Goal: Information Seeking & Learning: Learn about a topic

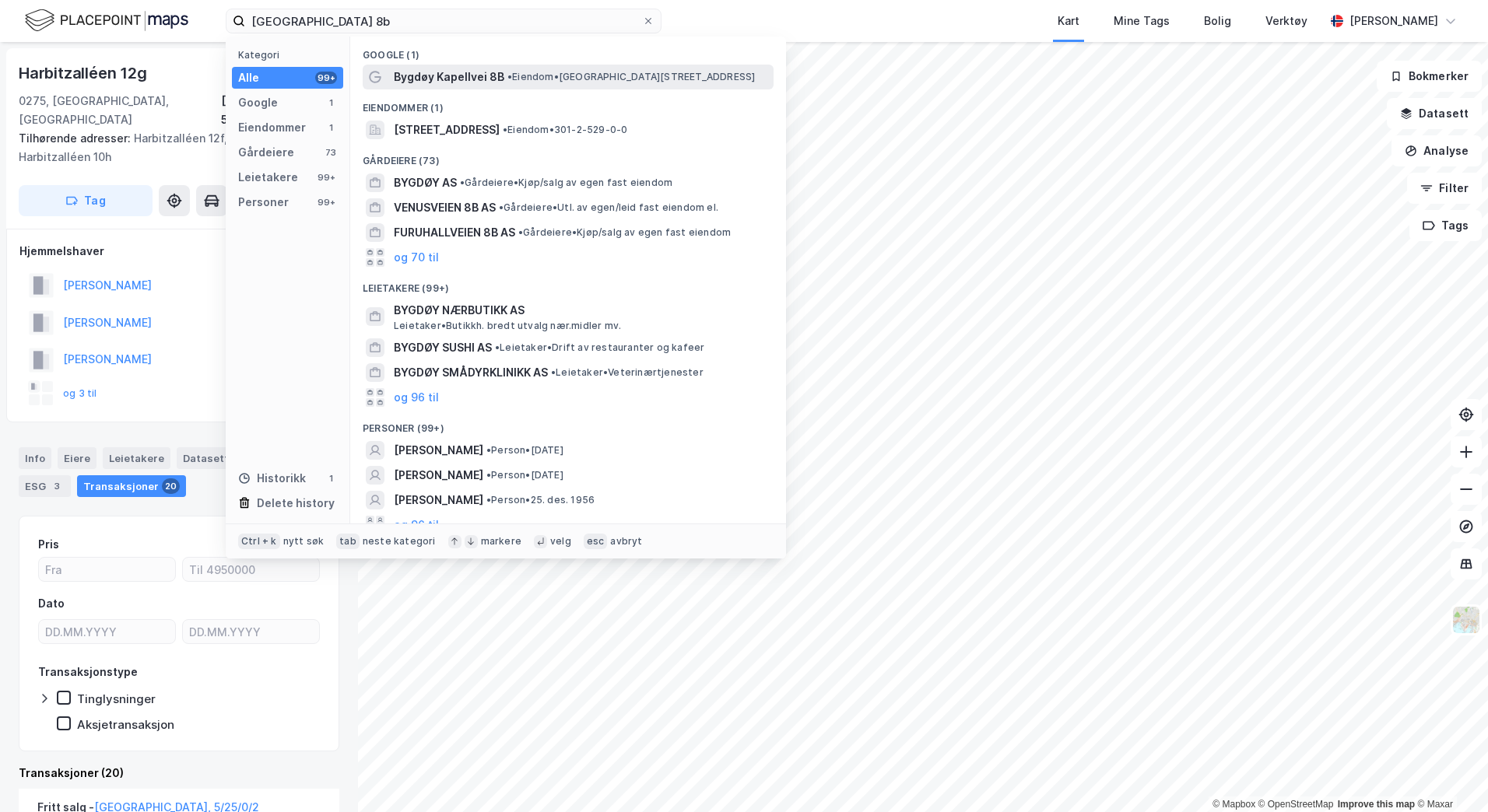
type input "[GEOGRAPHIC_DATA] 8b"
click at [417, 75] on span "Bygdøy Kapellvei 8B" at bounding box center [449, 76] width 111 height 18
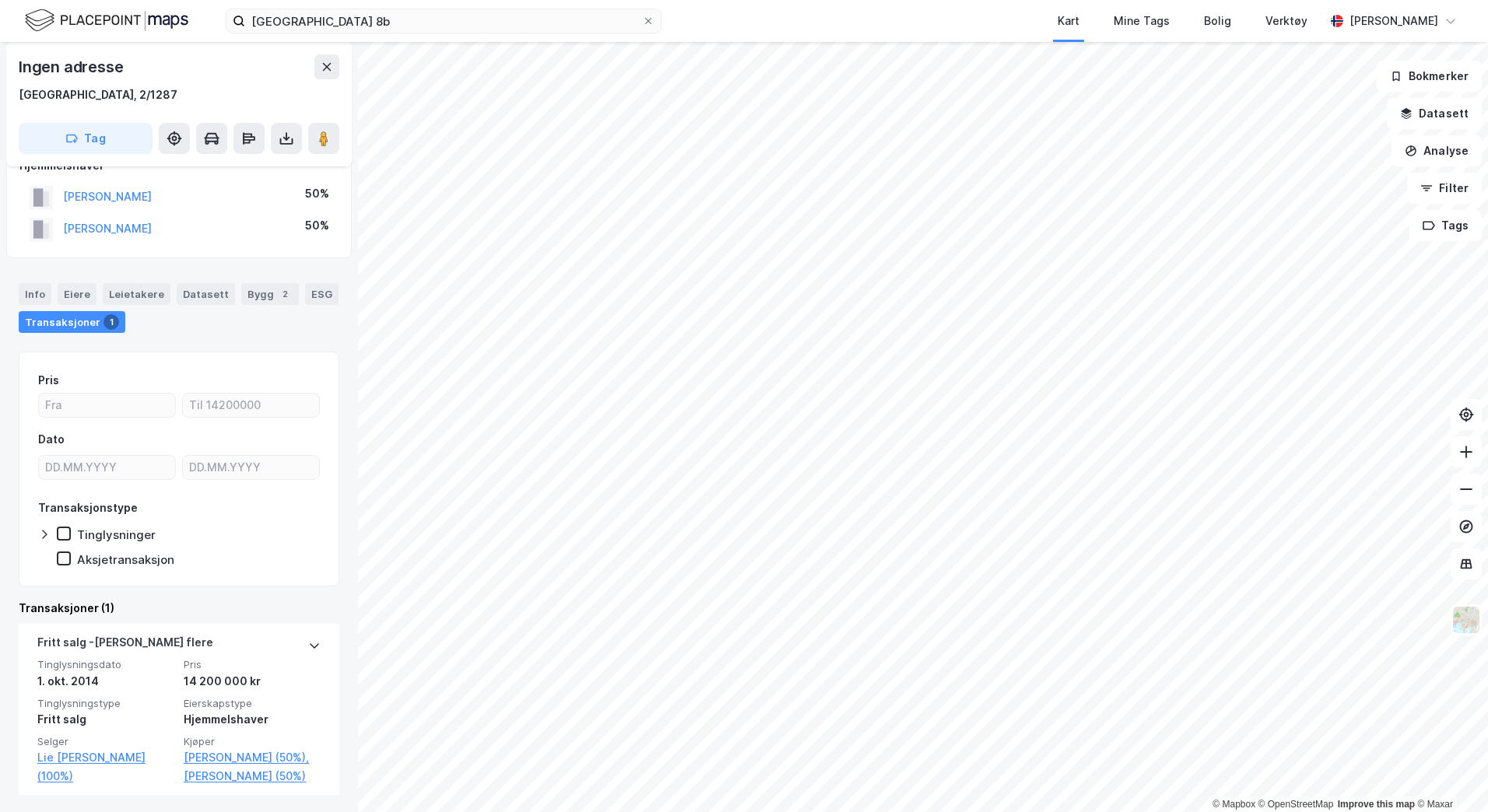
scroll to position [31, 0]
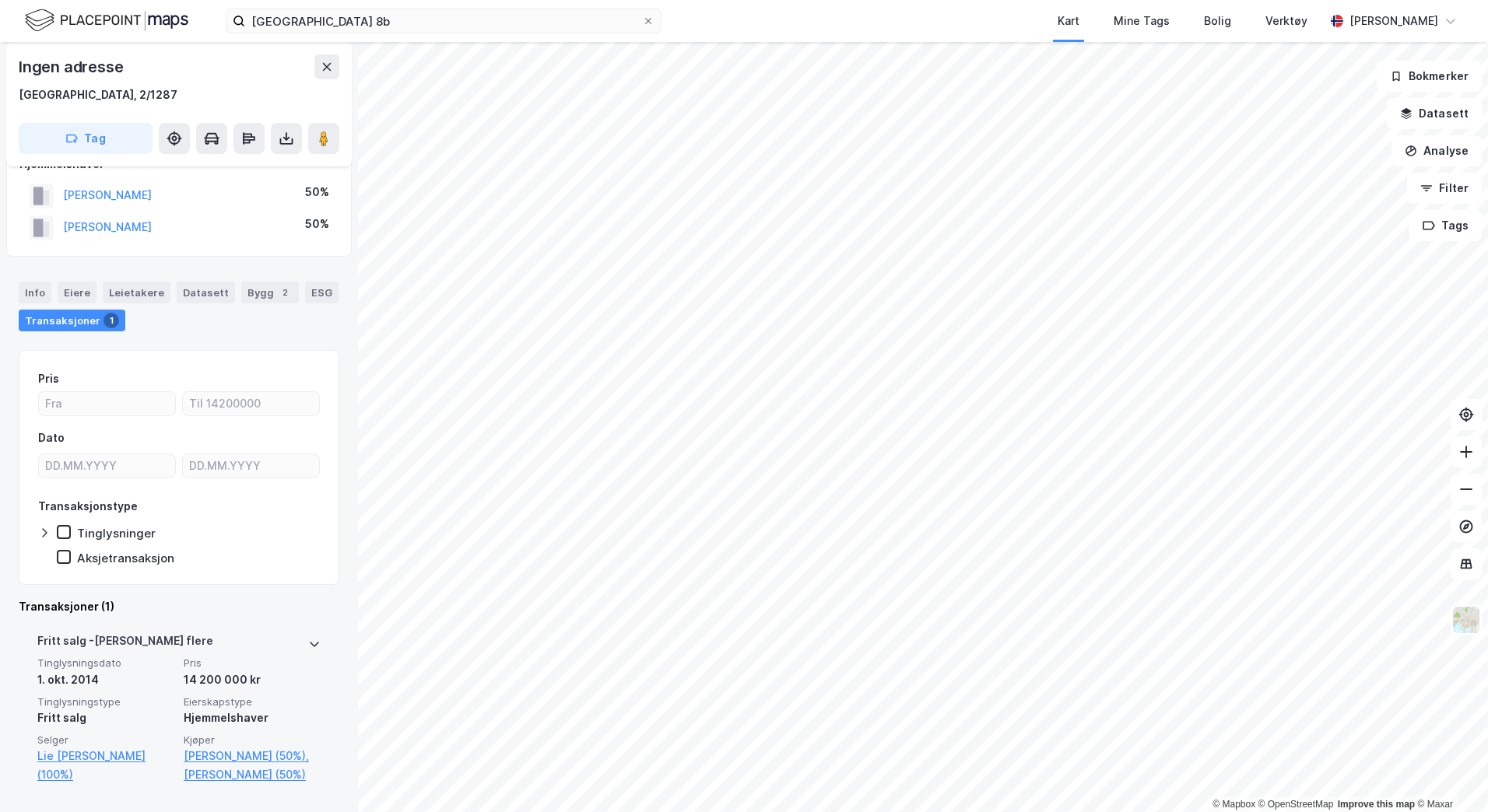
click at [308, 656] on div at bounding box center [315, 644] width 13 height 25
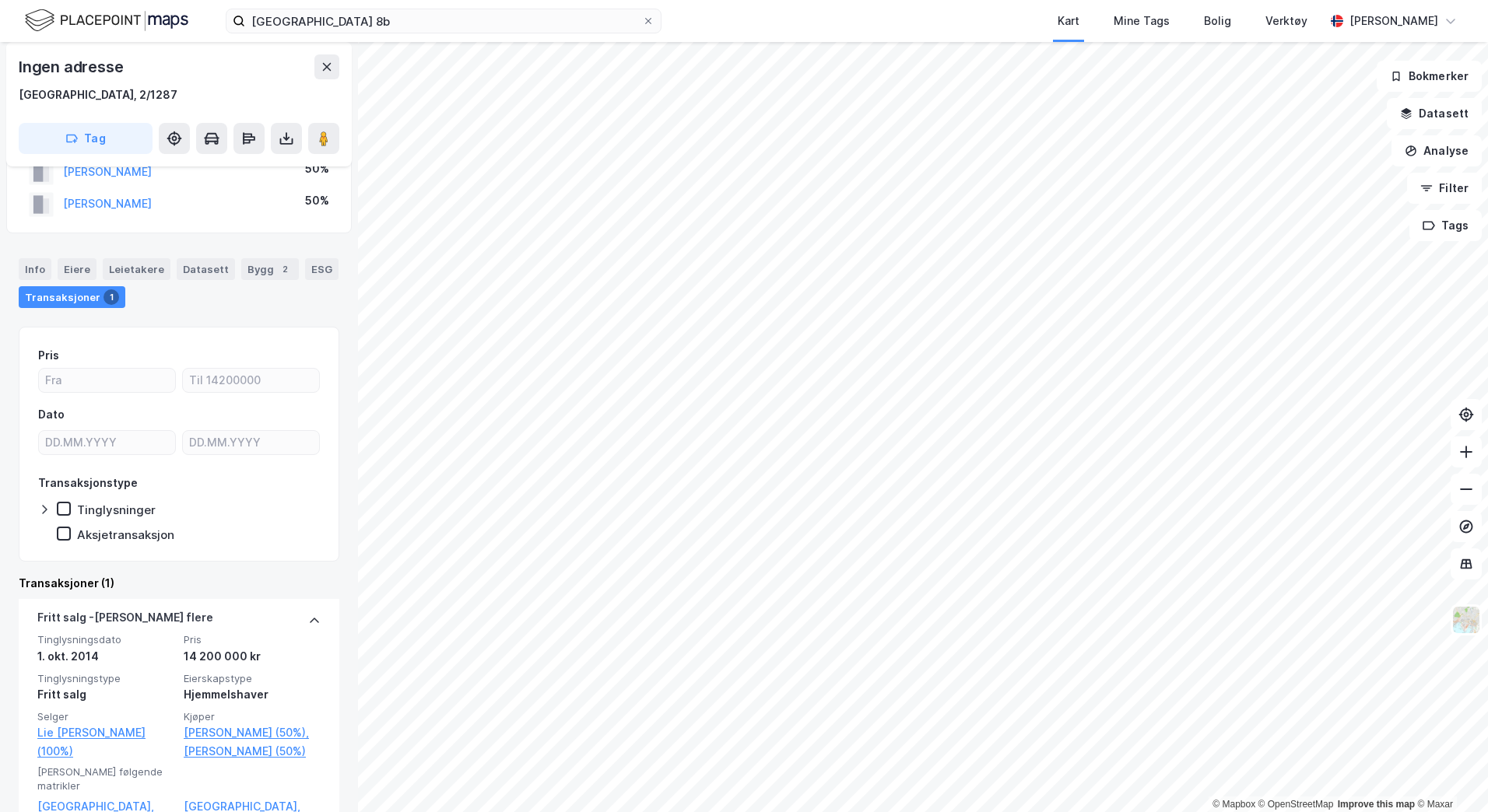
scroll to position [72, 0]
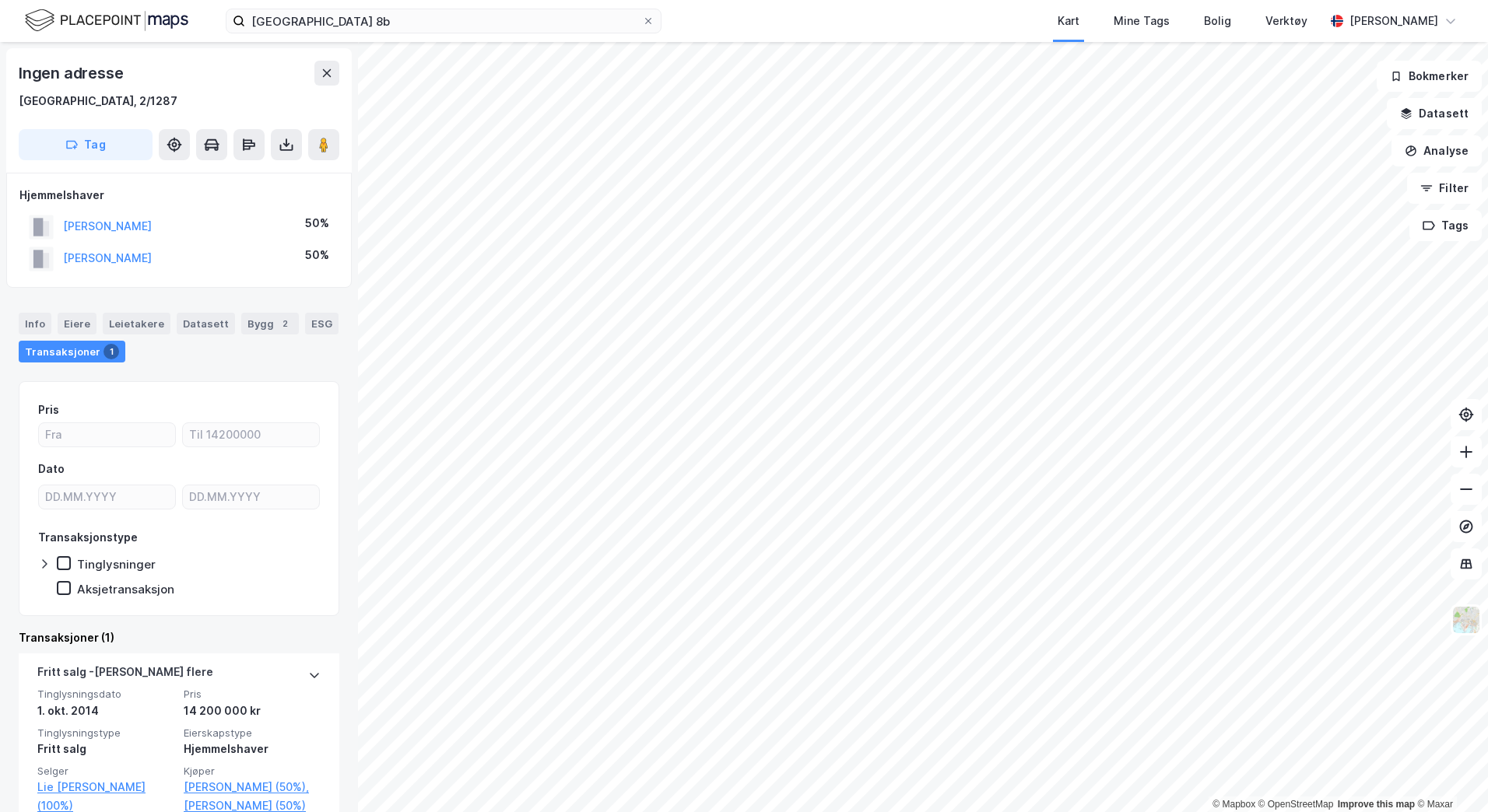
click at [352, 502] on div "© Mapbox © OpenStreetMap Improve this map © Maxar Ingen adresse [GEOGRAPHIC_DAT…" at bounding box center [744, 427] width 1488 height 770
click at [36, 319] on div "Info" at bounding box center [35, 323] width 33 height 22
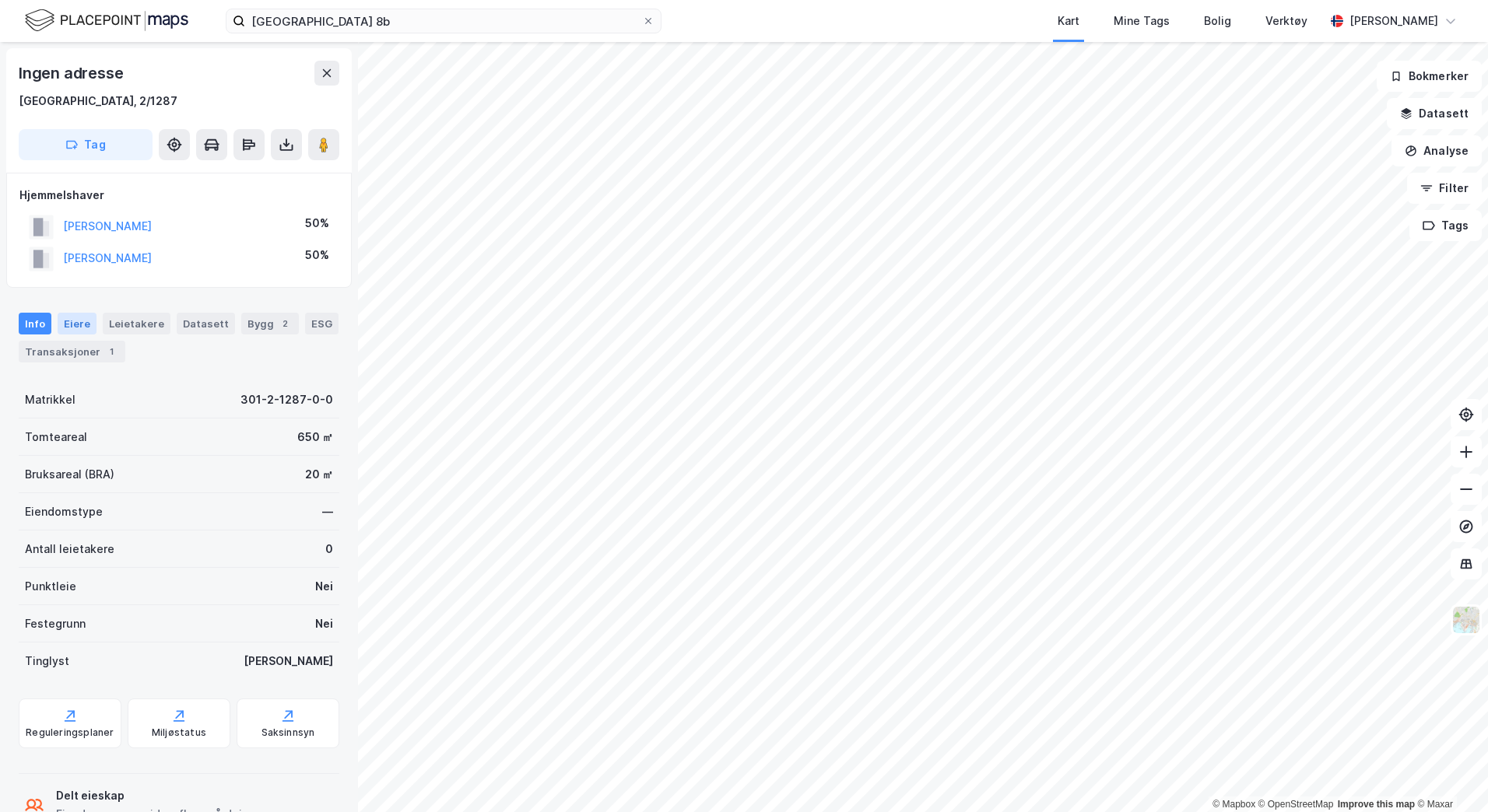
click at [83, 323] on div "Eiere" at bounding box center [77, 323] width 39 height 22
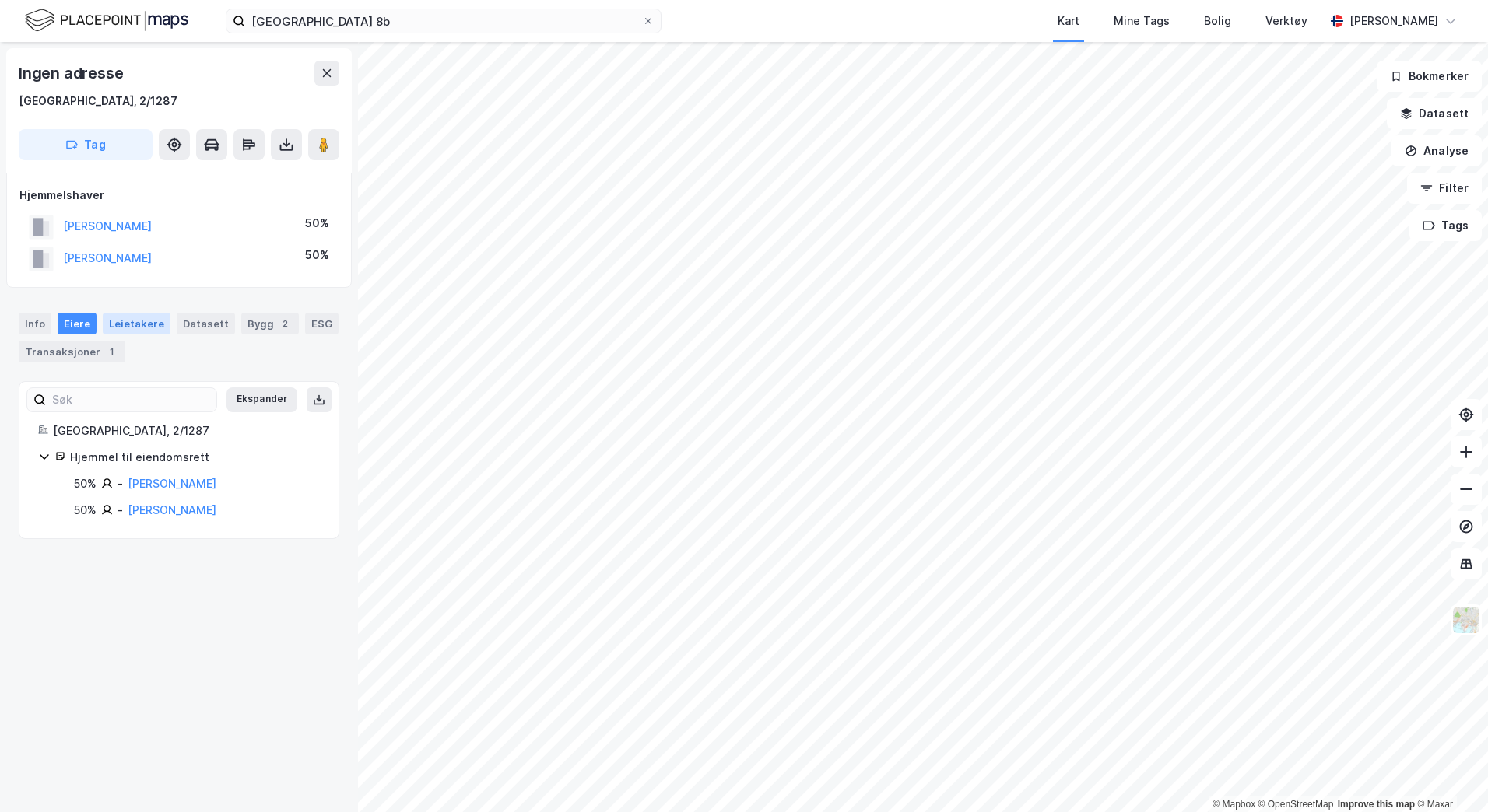
click at [112, 325] on div "Leietakere" at bounding box center [136, 323] width 67 height 22
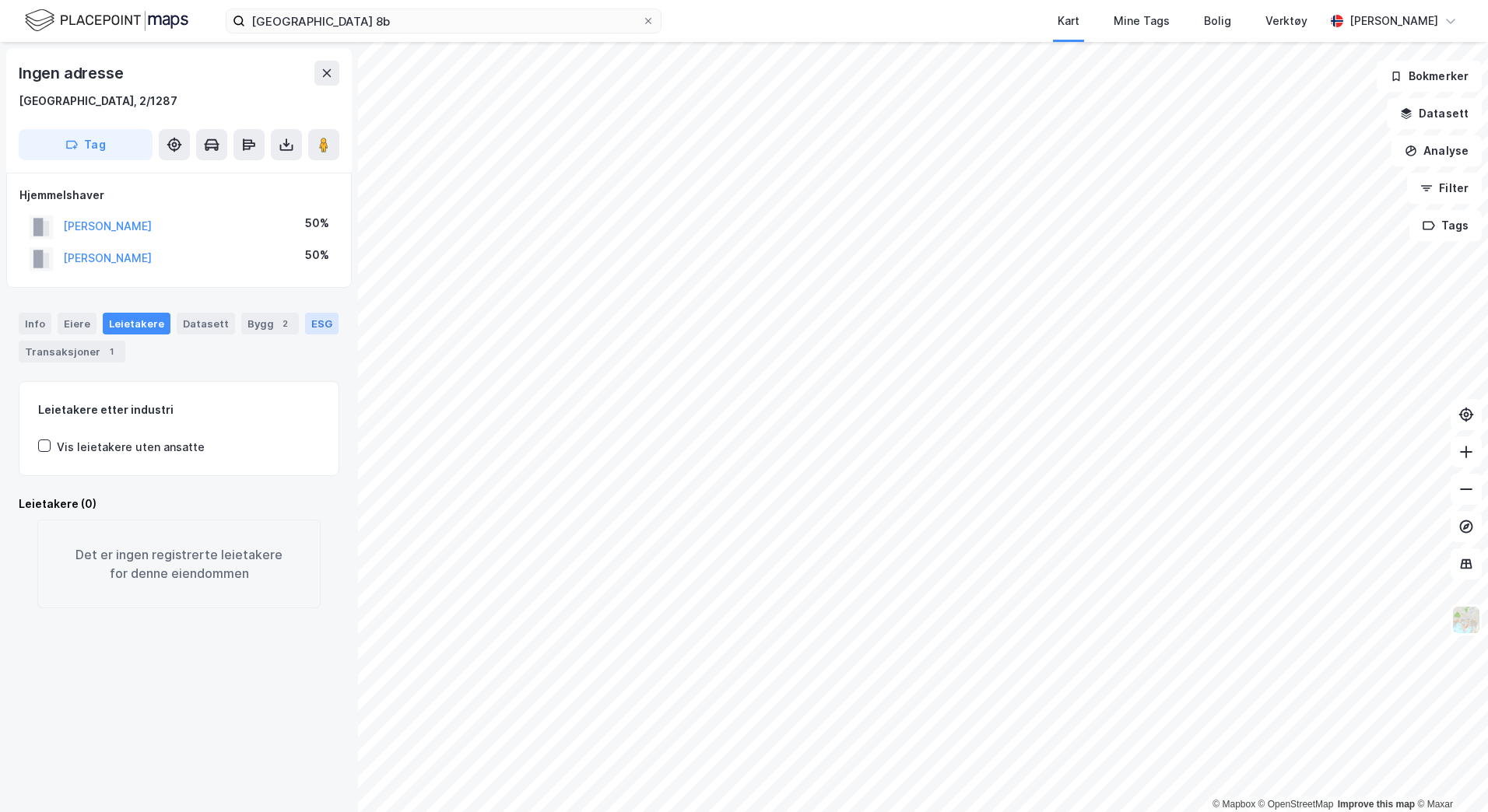
click at [305, 326] on div "ESG" at bounding box center [322, 323] width 34 height 22
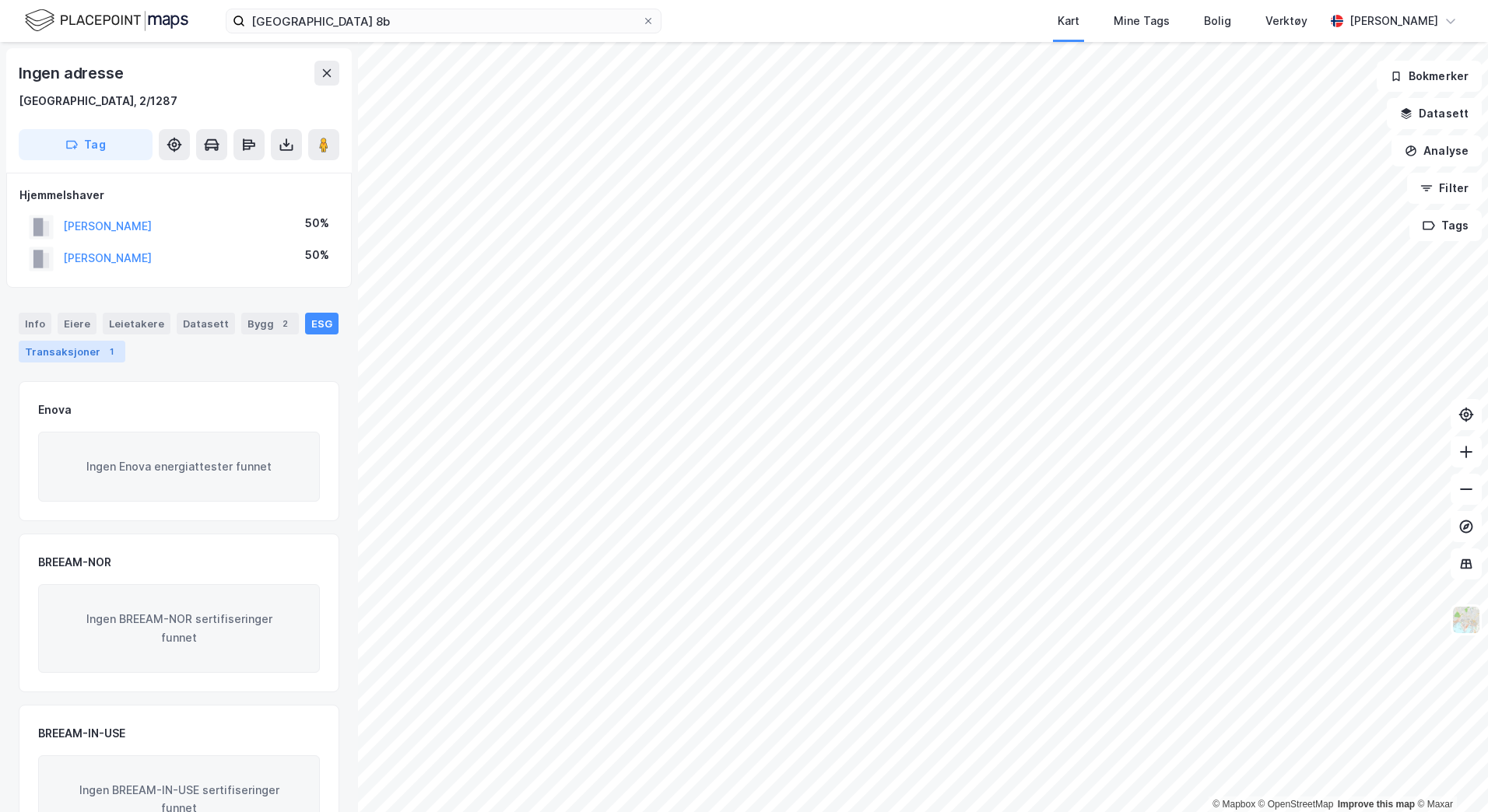
click at [48, 359] on div "Transaksjoner 1" at bounding box center [71, 351] width 107 height 22
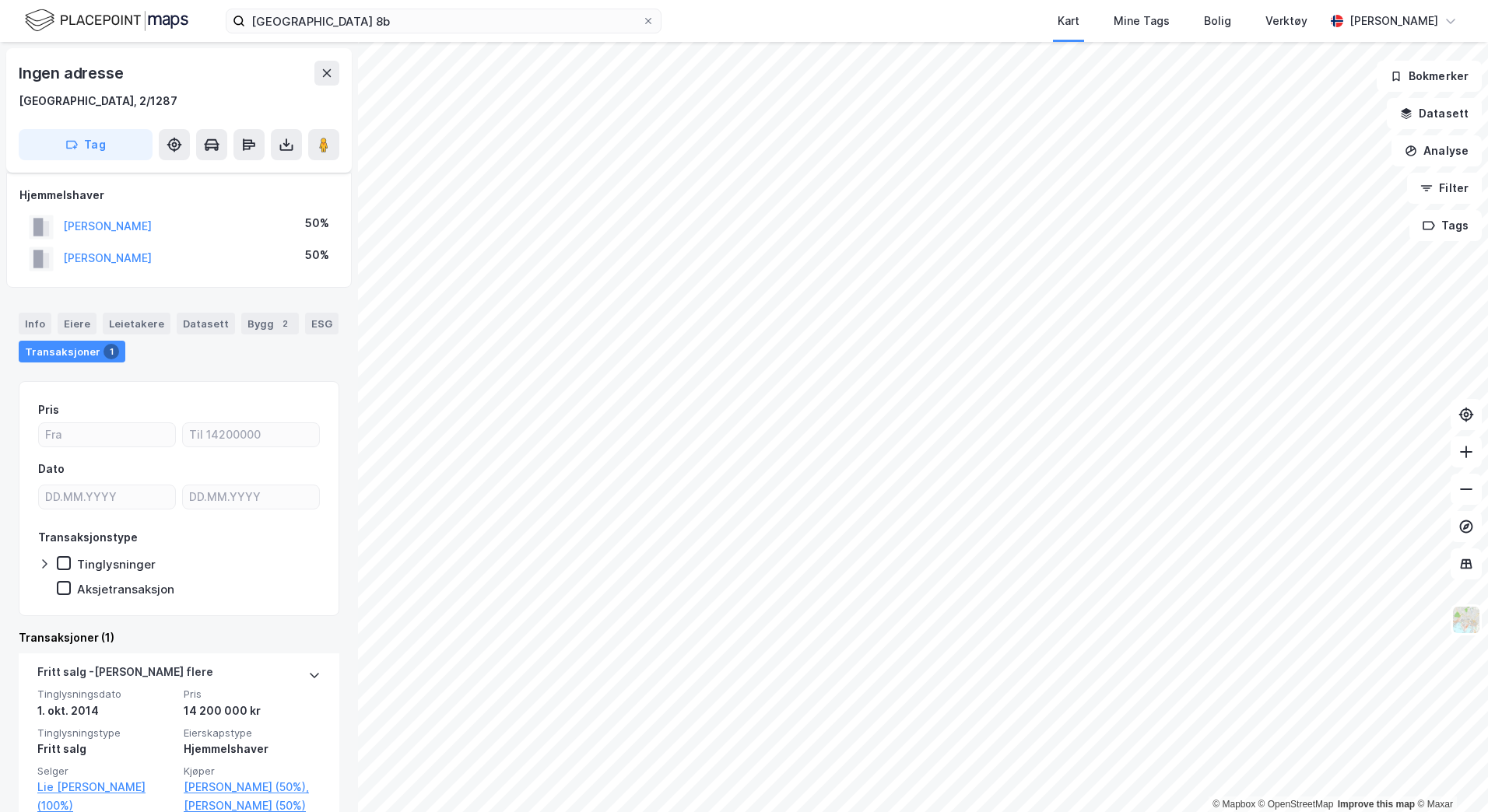
scroll to position [31, 0]
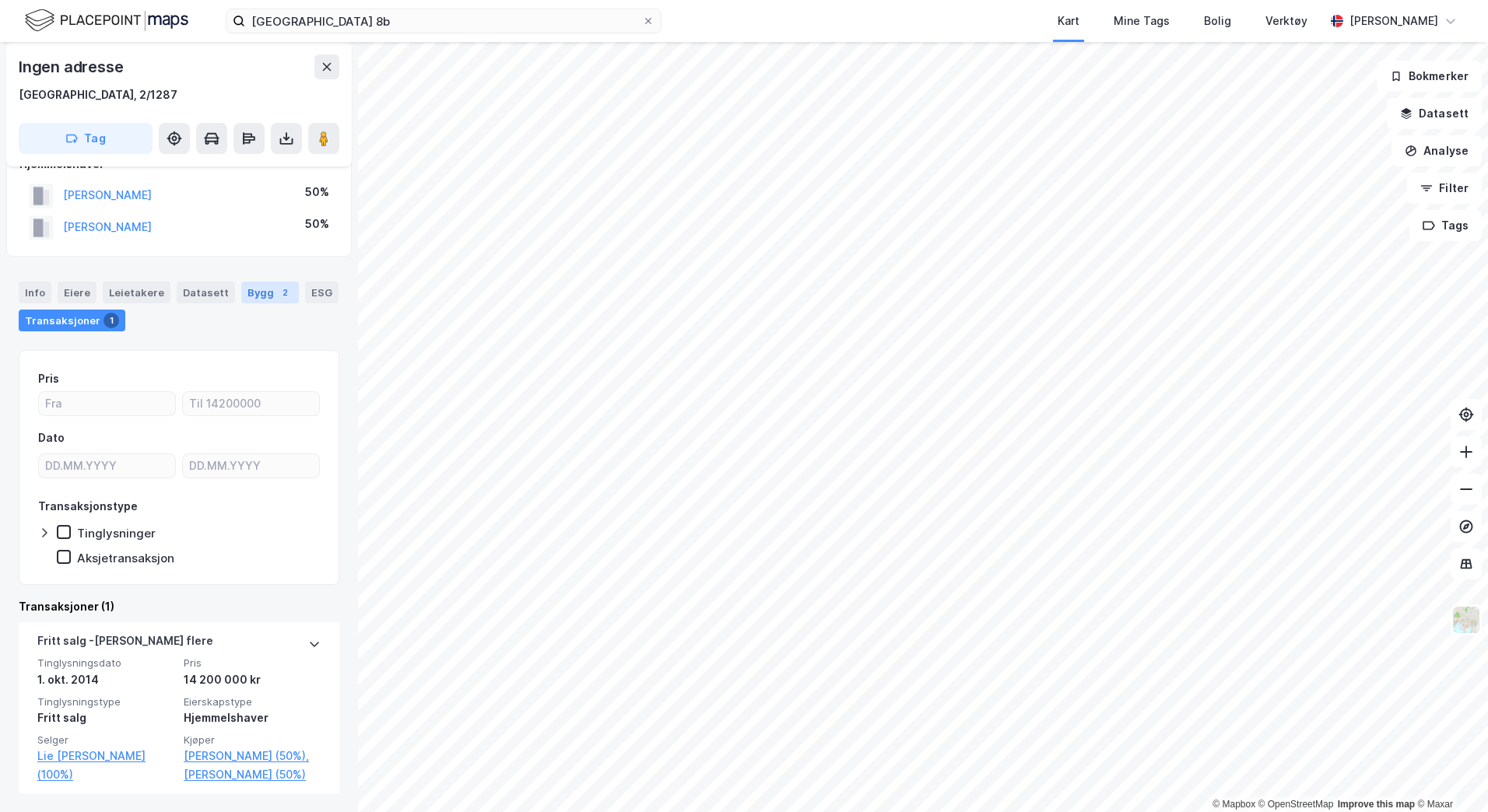
click at [249, 283] on div "Bygg 2" at bounding box center [270, 292] width 58 height 22
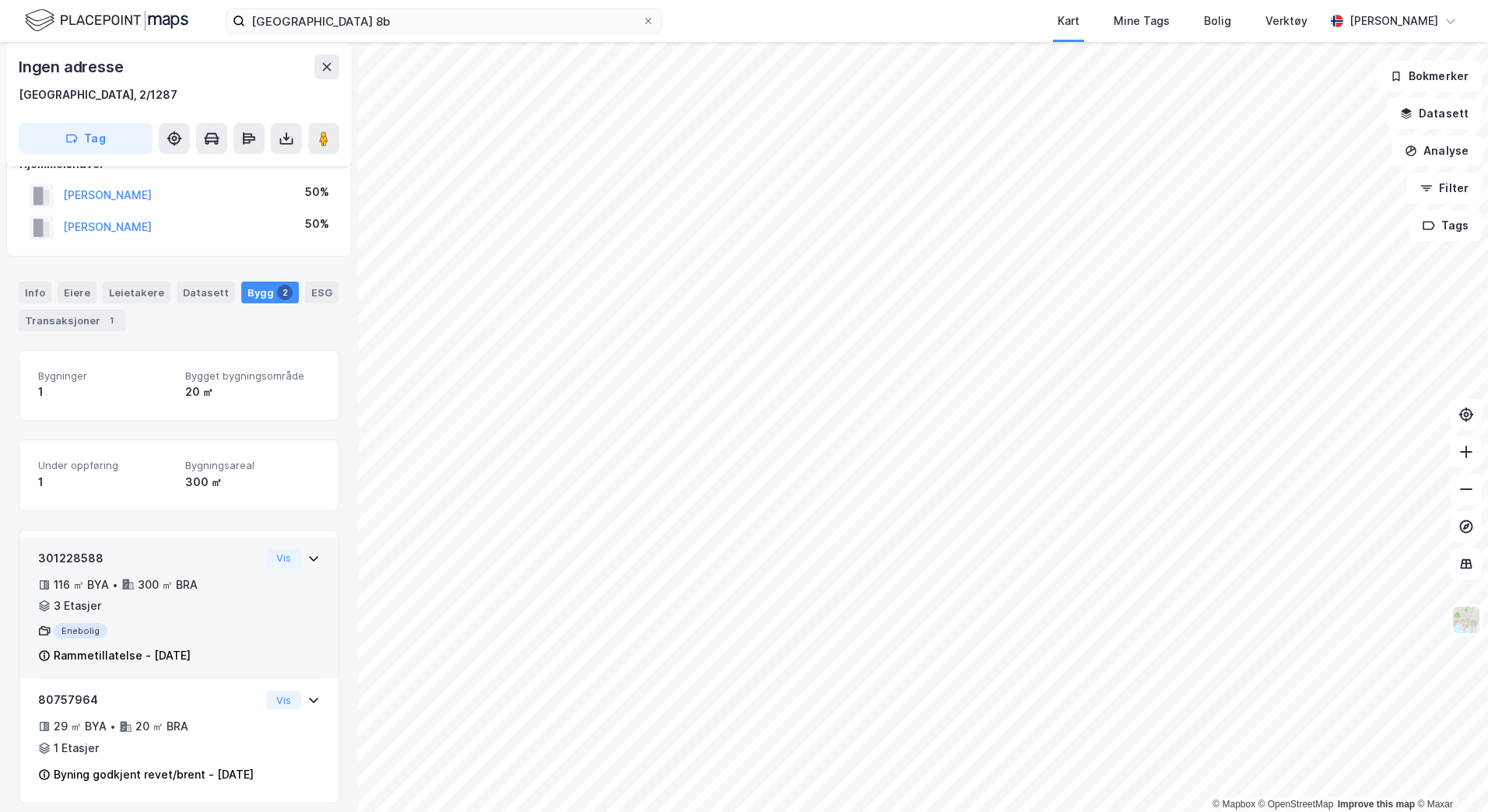
scroll to position [60, 0]
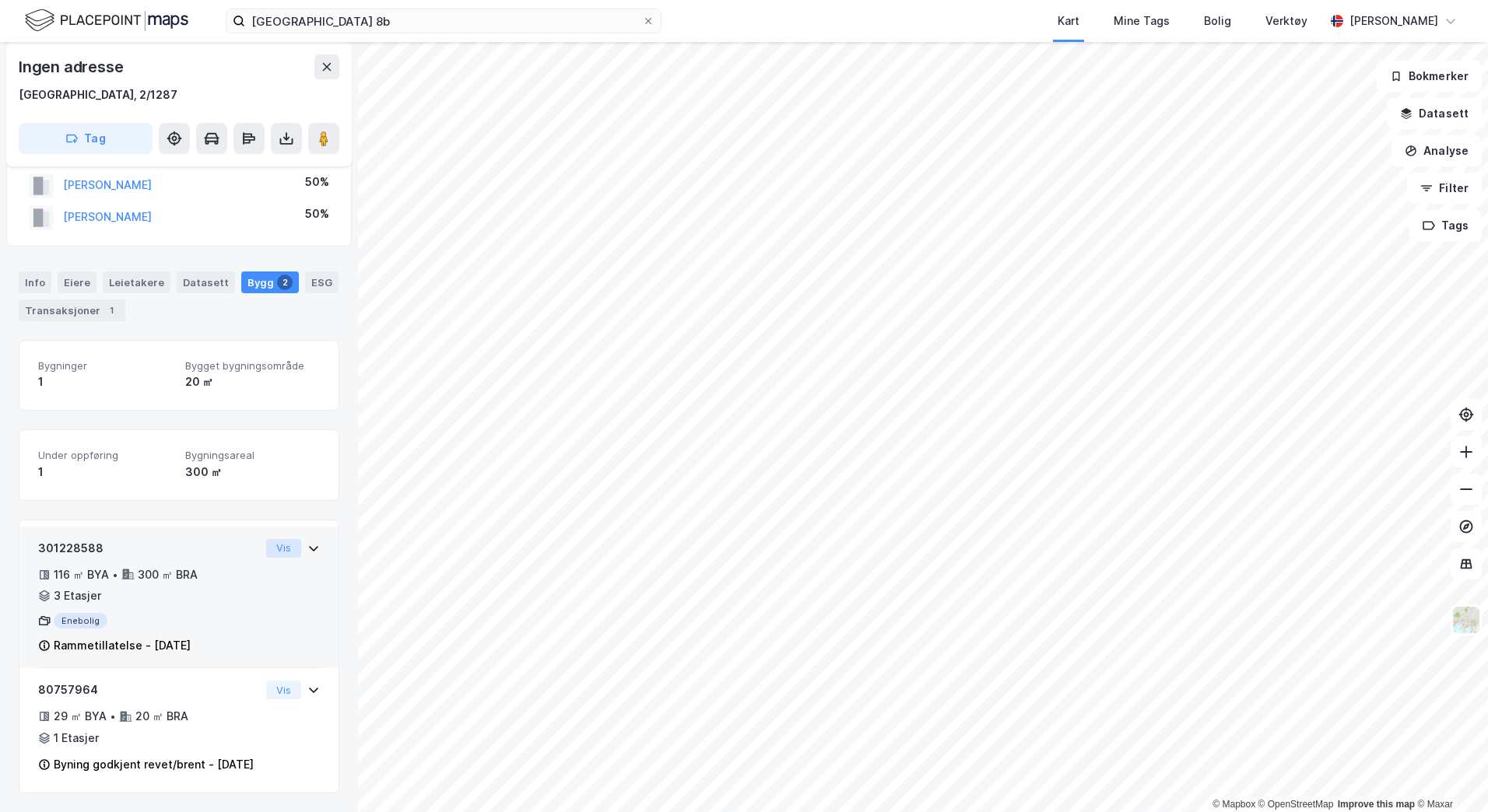
click at [274, 539] on button "Vis" at bounding box center [284, 548] width 35 height 18
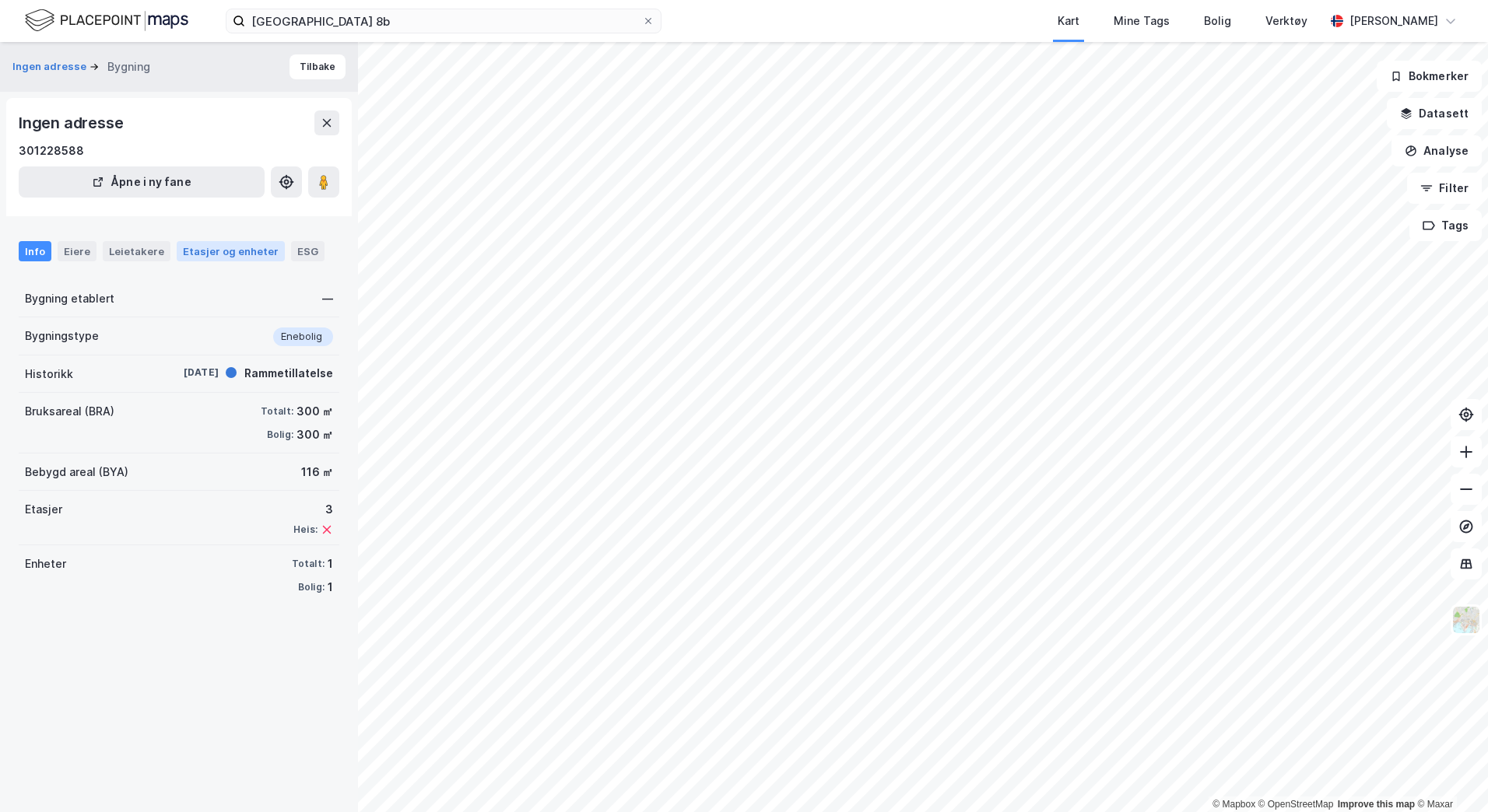
click at [205, 248] on div "Etasjer og enheter" at bounding box center [230, 250] width 96 height 14
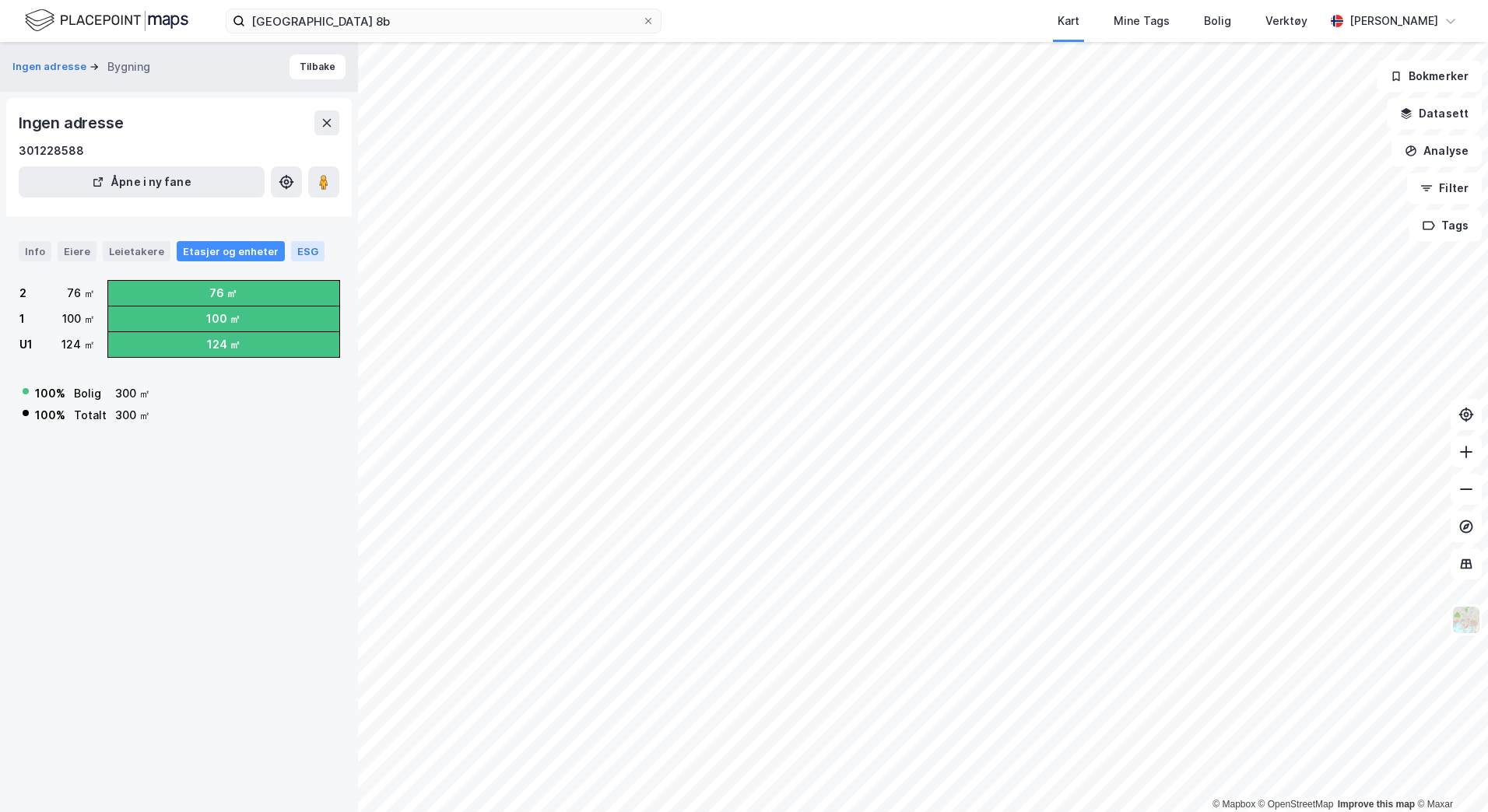
click at [294, 250] on div "ESG" at bounding box center [308, 251] width 34 height 20
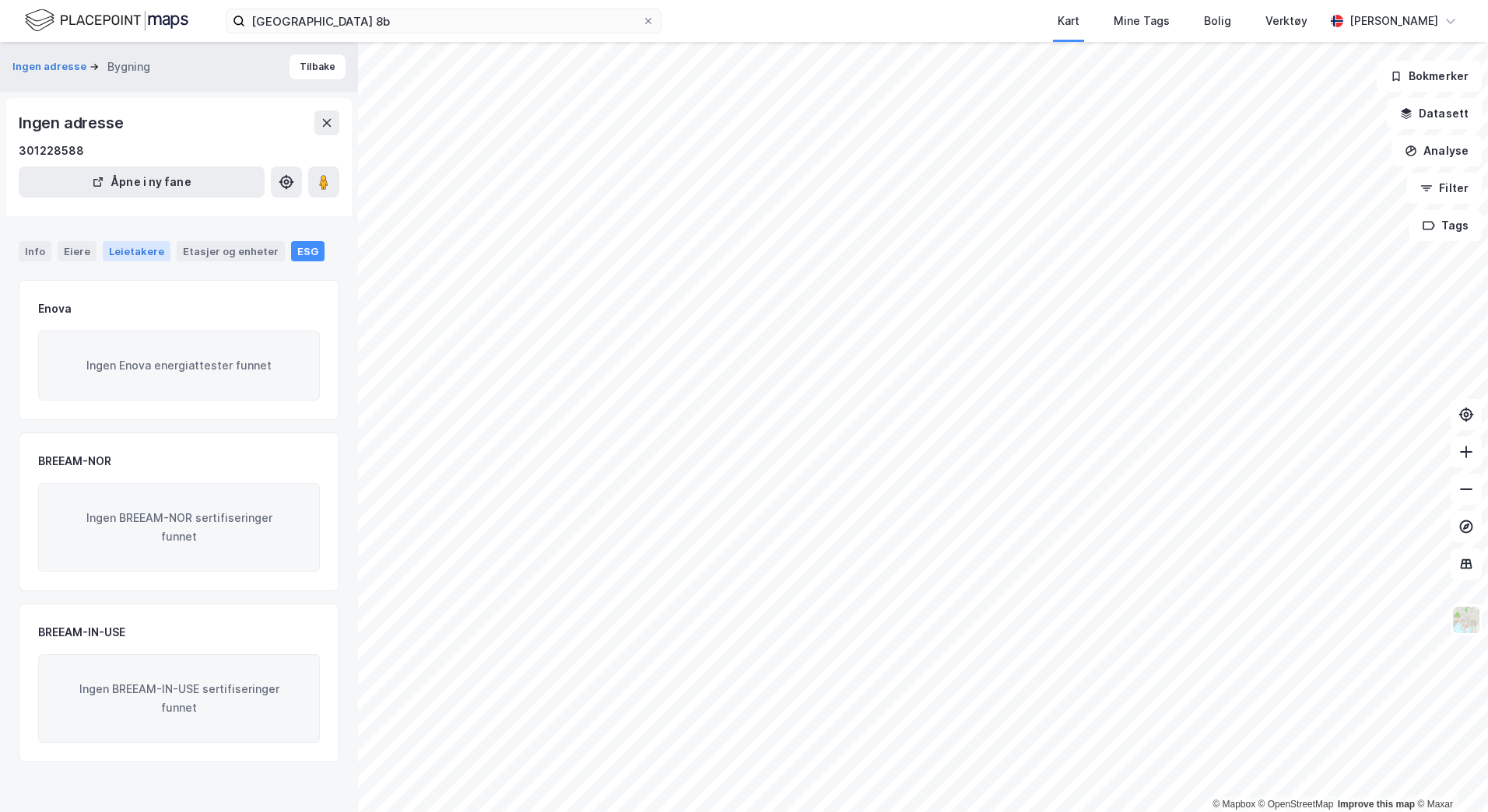
click at [136, 258] on div "Leietakere" at bounding box center [136, 251] width 67 height 20
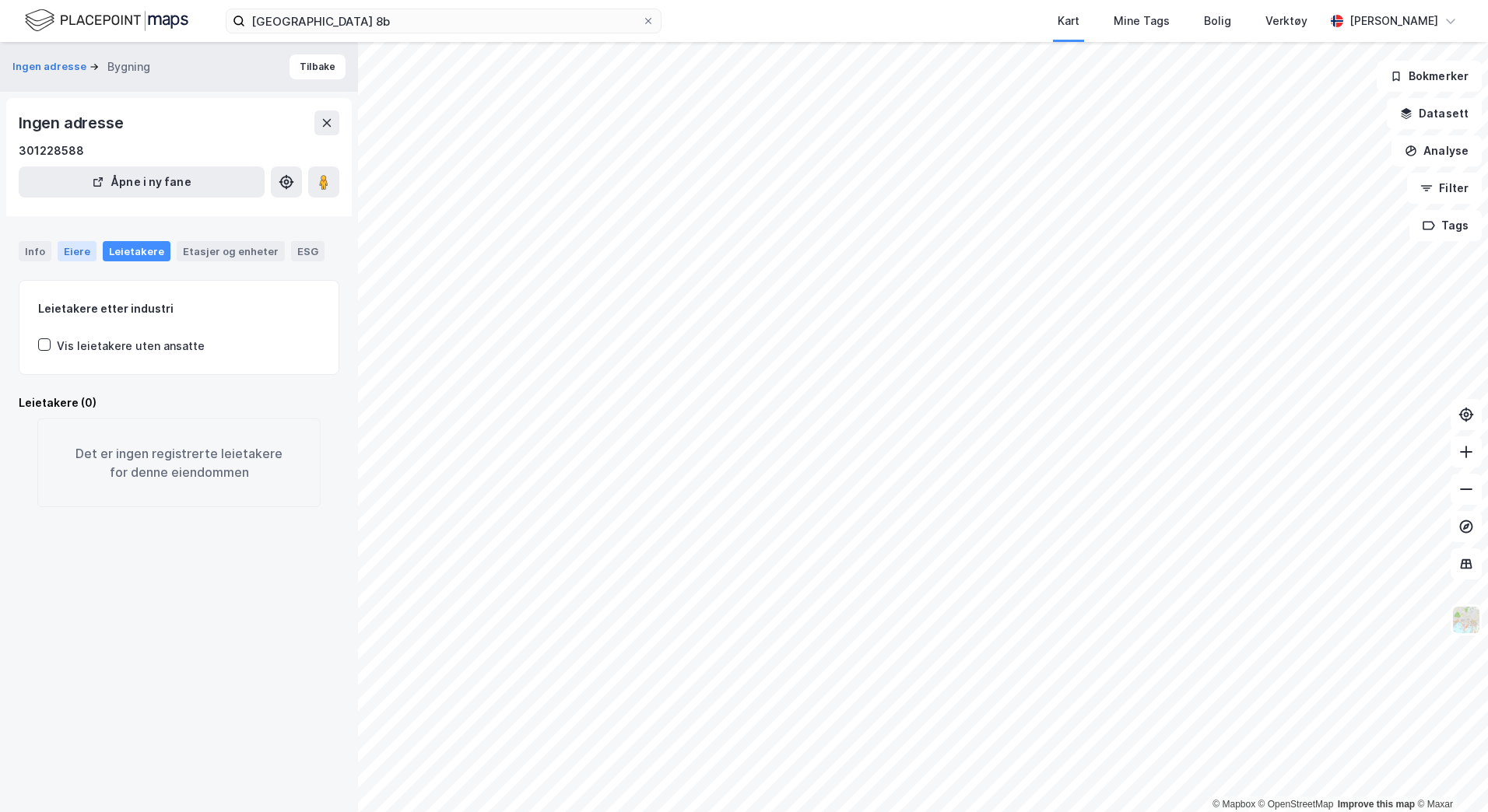
click at [68, 254] on div "Eiere" at bounding box center [77, 251] width 39 height 20
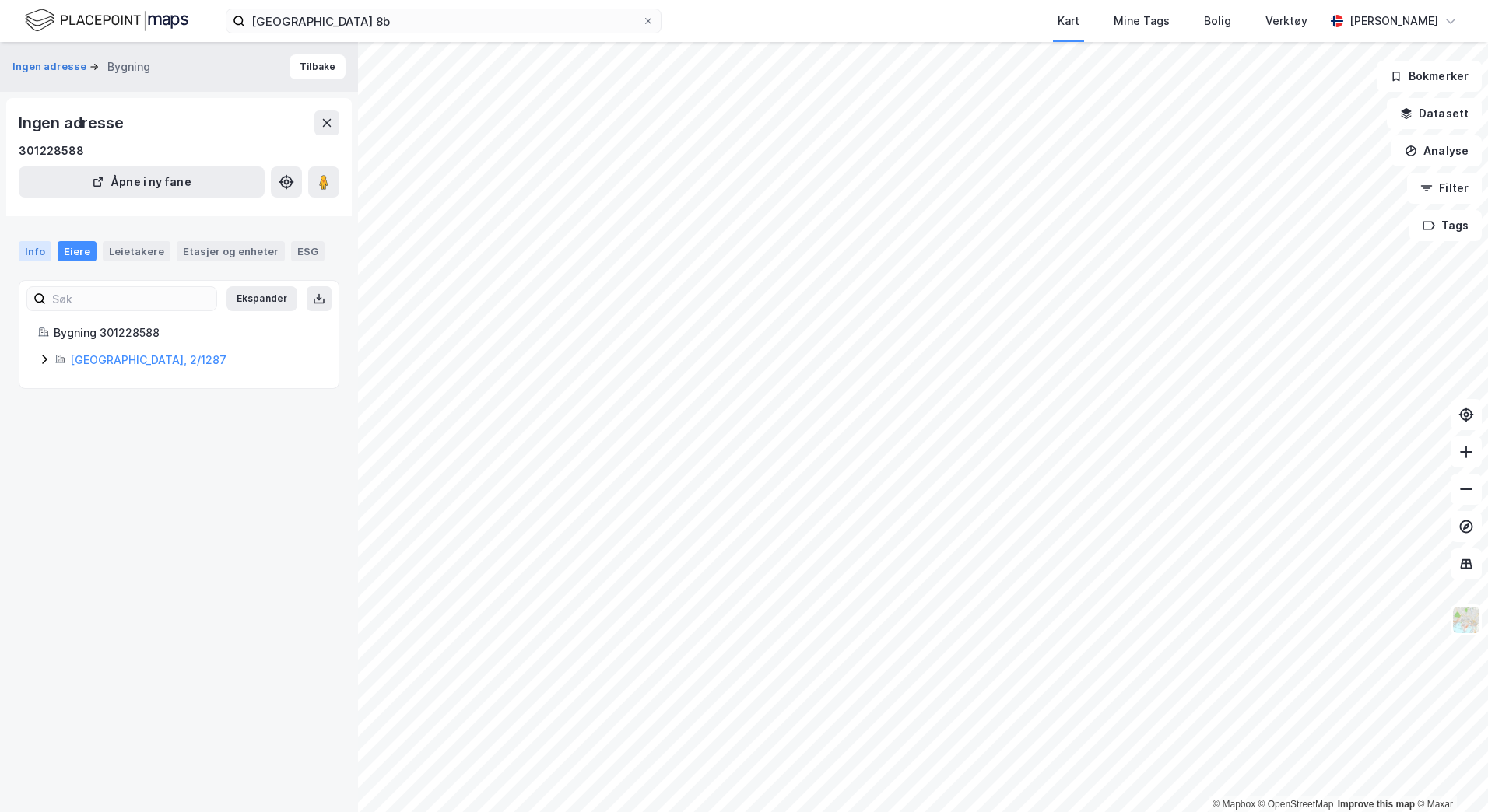
click at [32, 250] on div "Info" at bounding box center [35, 251] width 33 height 20
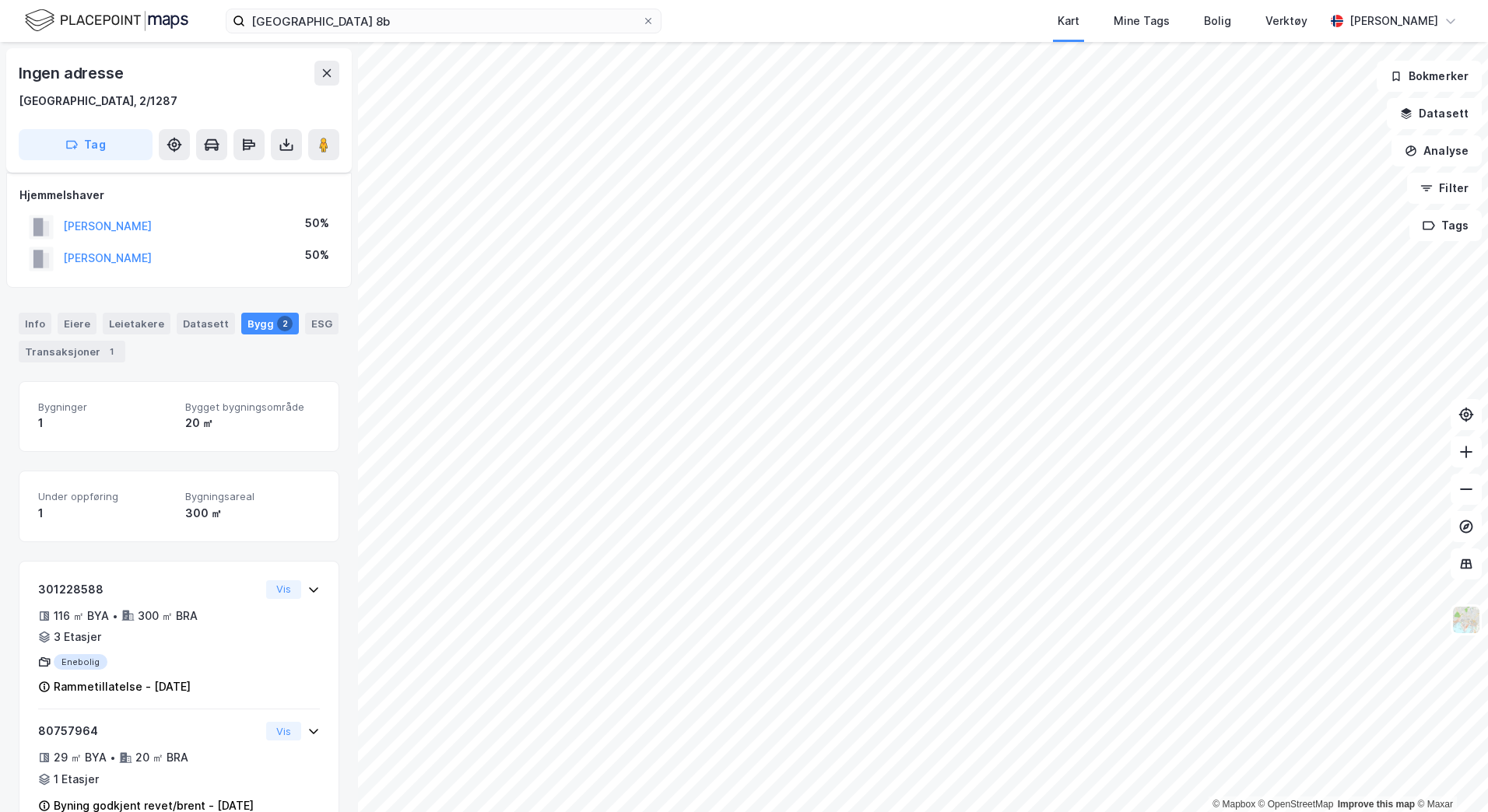
scroll to position [60, 0]
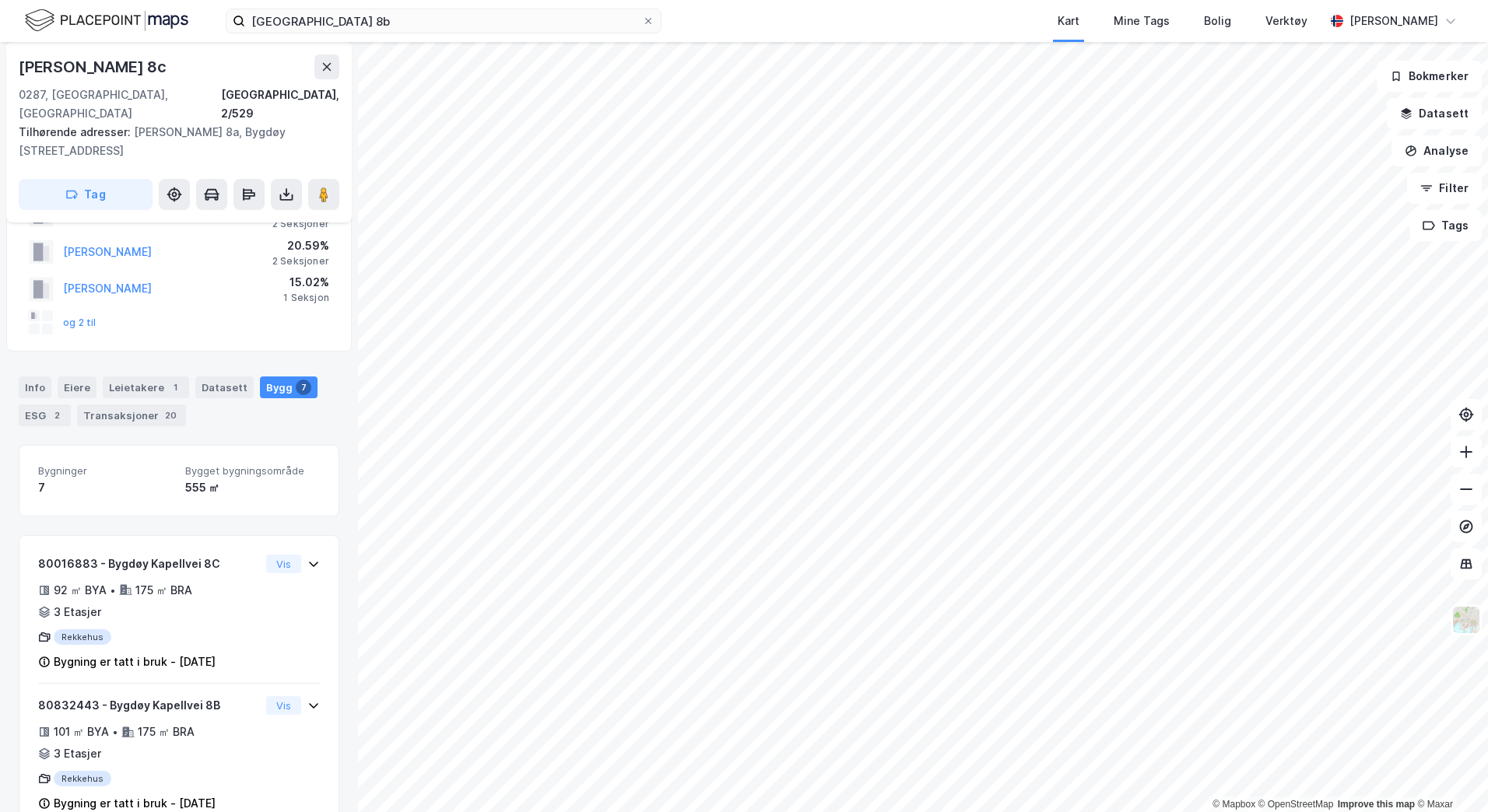
scroll to position [36, 0]
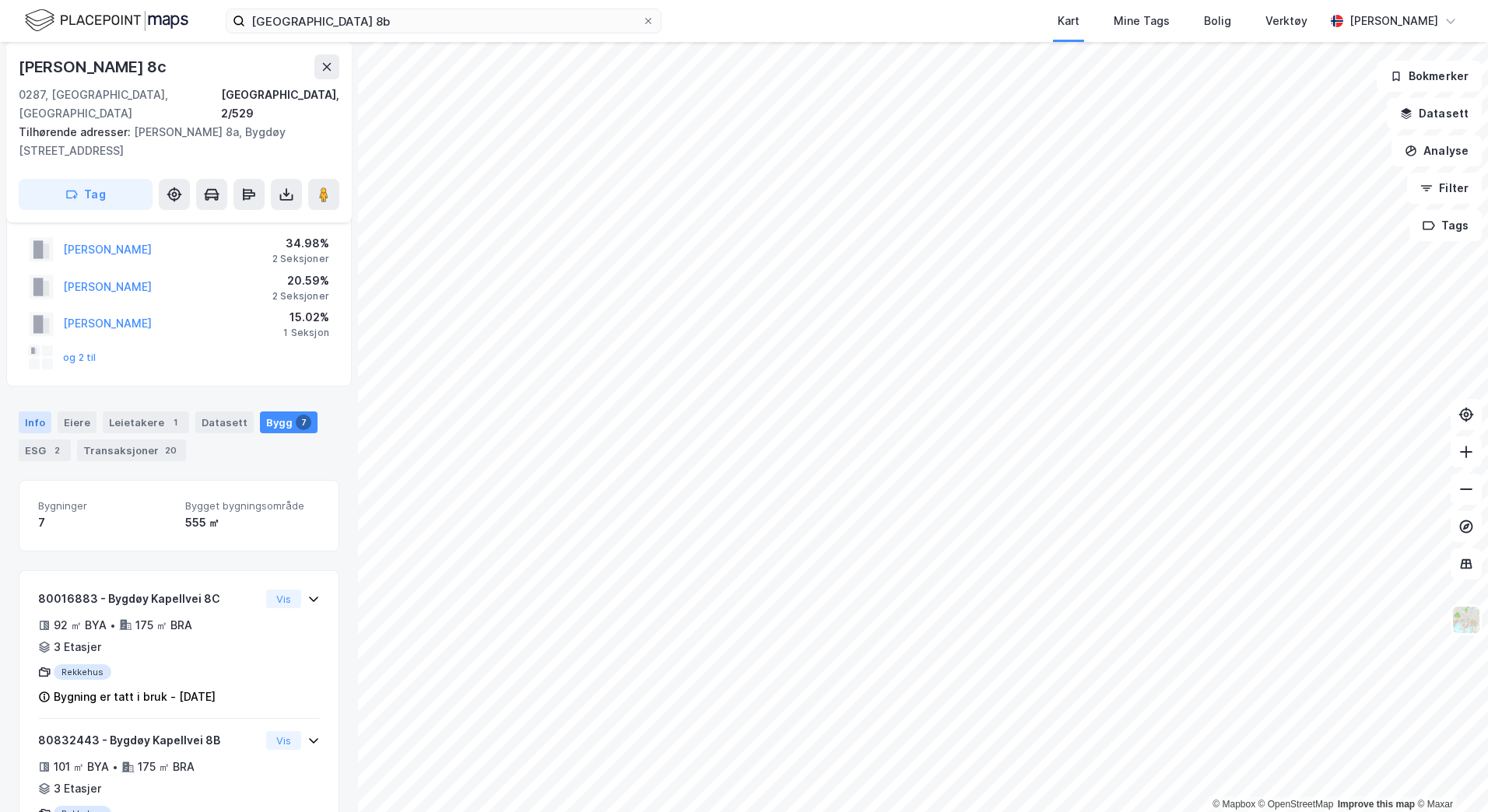
click at [35, 412] on div "Info" at bounding box center [35, 422] width 33 height 22
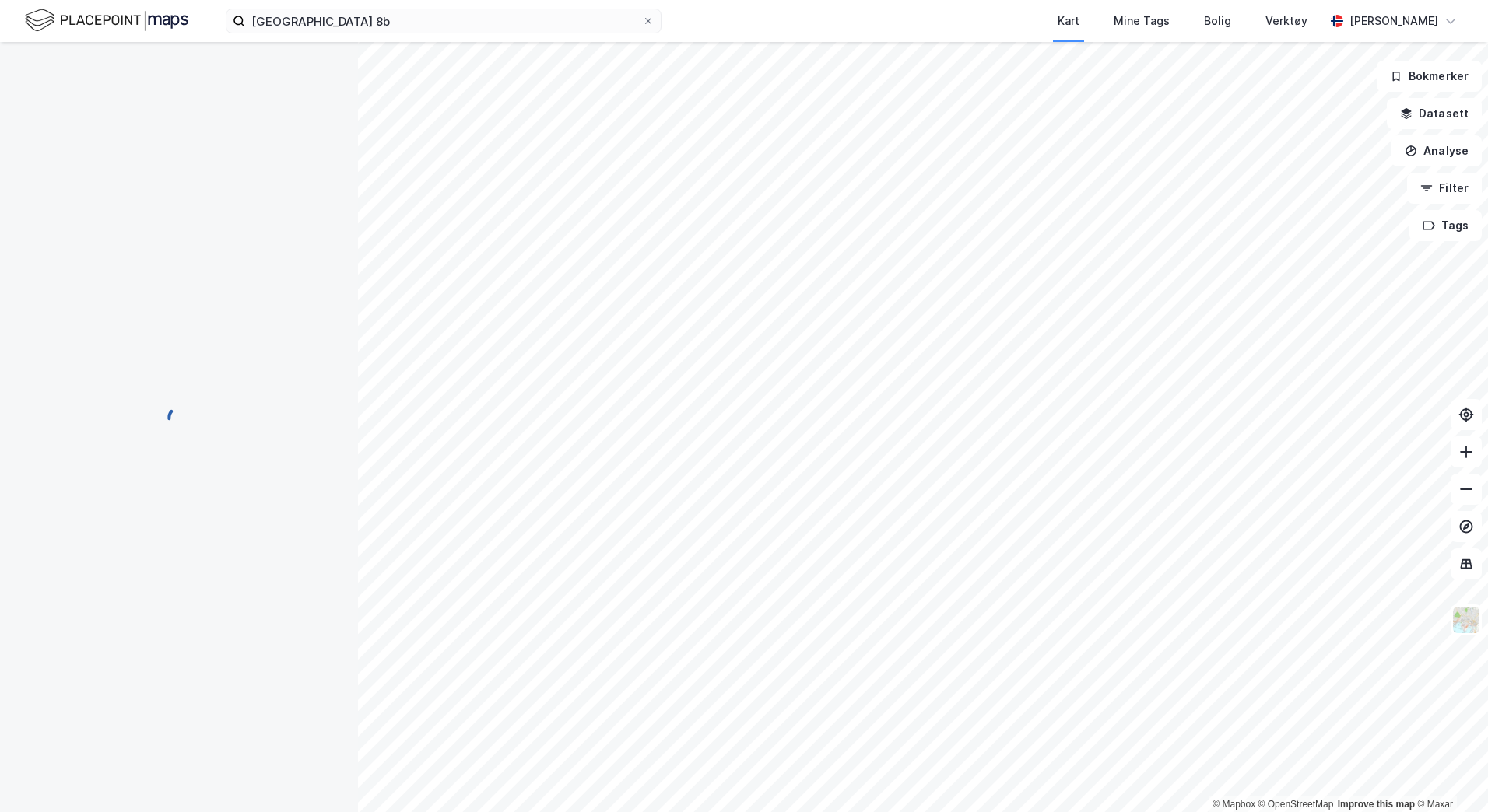
scroll to position [36, 0]
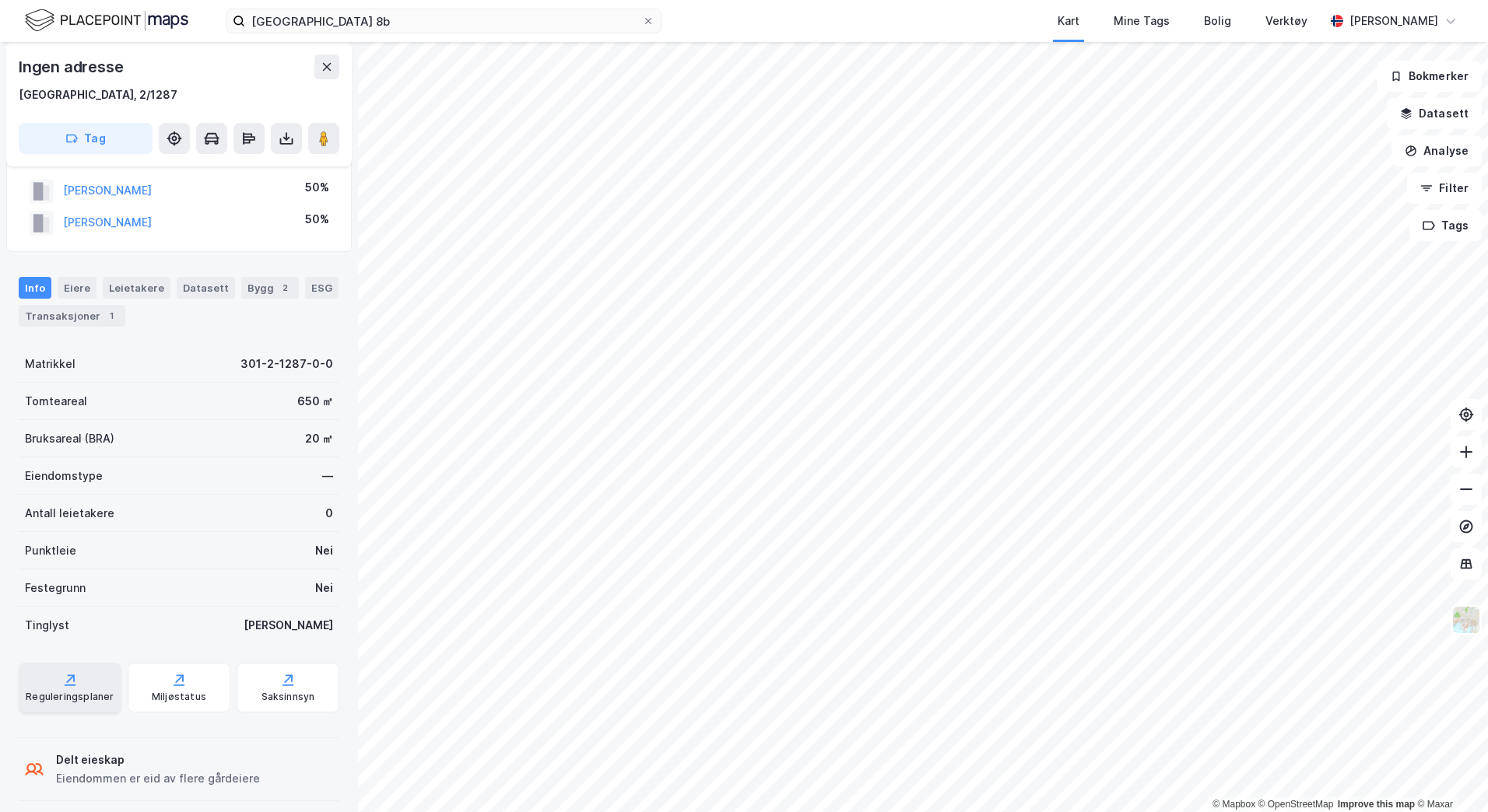
click at [63, 688] on div "Reguleringsplaner" at bounding box center [70, 688] width 103 height 50
drag, startPoint x: 342, startPoint y: 328, endPoint x: 340, endPoint y: 247, distance: 81.0
click at [340, 247] on div "Ingen adresse [GEOGRAPHIC_DATA], 2/1287 Tag Hjemmelshaver [PERSON_NAME] 50% [DE…" at bounding box center [179, 427] width 358 height 770
drag, startPoint x: 340, startPoint y: 247, endPoint x: 304, endPoint y: 319, distance: 80.5
click at [304, 319] on div "Info [PERSON_NAME] Datasett Bygg 2 ESG Transaksjoner 1" at bounding box center [178, 302] width 320 height 50
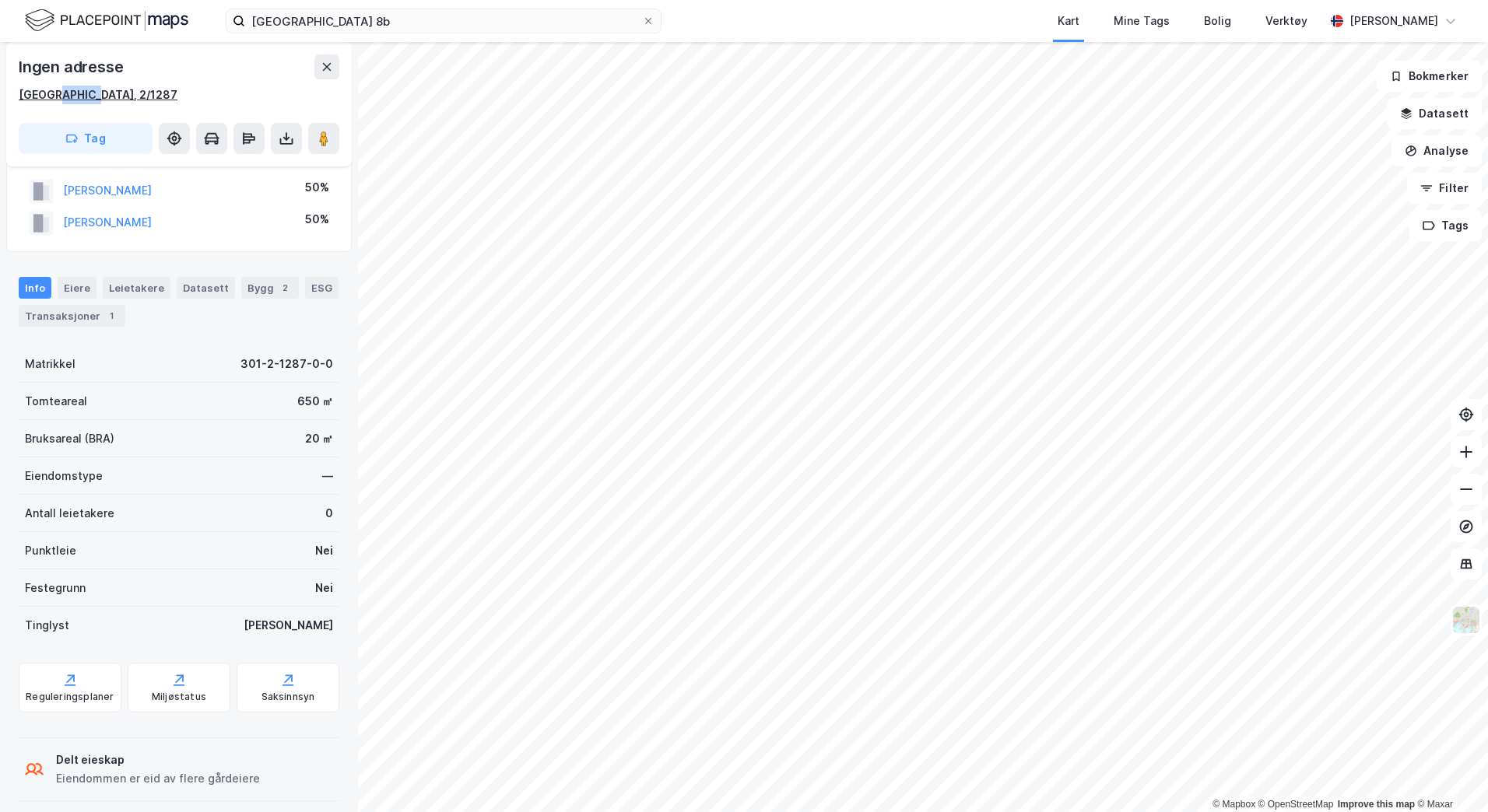
drag, startPoint x: 176, startPoint y: 91, endPoint x: 51, endPoint y: 91, distance: 125.0
click at [51, 91] on div "[GEOGRAPHIC_DATA], 2/1287" at bounding box center [178, 95] width 320 height 18
copy div "2/1287"
